Goal: Transaction & Acquisition: Subscribe to service/newsletter

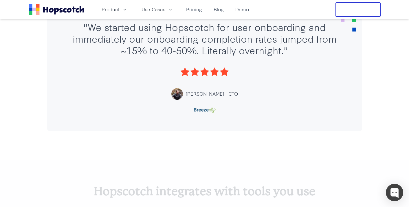
scroll to position [1472, 0]
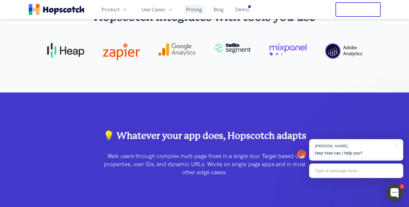
click at [195, 9] on link "Pricing" at bounding box center [194, 10] width 21 height 10
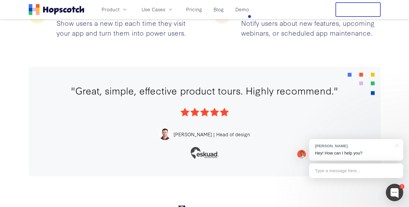
scroll to position [1017, 0]
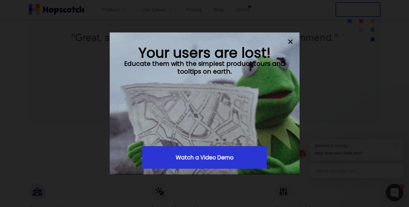
click at [228, 154] on span "Watch a Video Demo" at bounding box center [205, 157] width 58 height 8
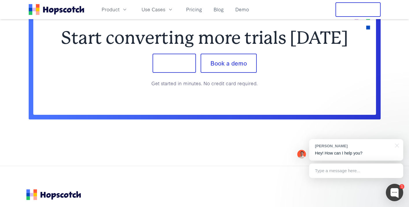
scroll to position [730, 0]
click at [188, 73] on button "Sign up" at bounding box center [173, 63] width 43 height 19
